Goal: Task Accomplishment & Management: Use online tool/utility

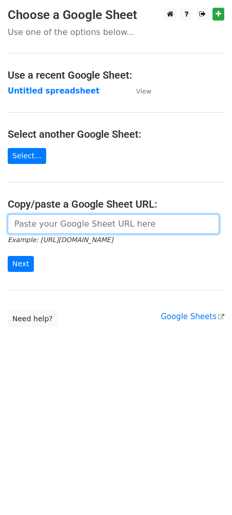
click at [67, 225] on input "url" at bounding box center [114, 224] width 212 height 20
paste input "[URL][DOMAIN_NAME]"
type input "[URL][DOMAIN_NAME]"
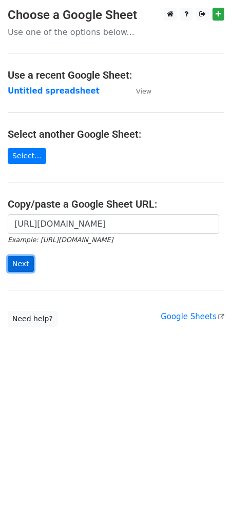
scroll to position [0, 0]
click at [19, 263] on input "Next" at bounding box center [21, 264] width 26 height 16
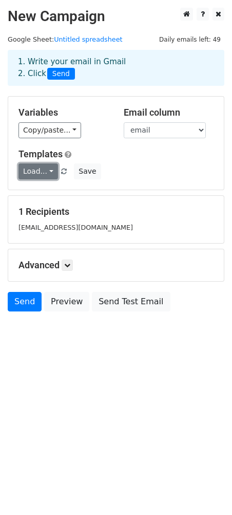
click at [46, 174] on link "Load..." at bounding box center [38, 171] width 40 height 16
click at [51, 191] on link "123" at bounding box center [59, 195] width 81 height 16
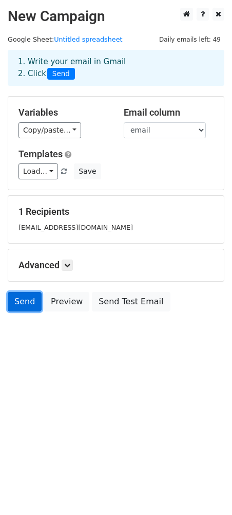
click at [23, 303] on link "Send" at bounding box center [25, 302] width 34 height 20
